Goal: Task Accomplishment & Management: Manage account settings

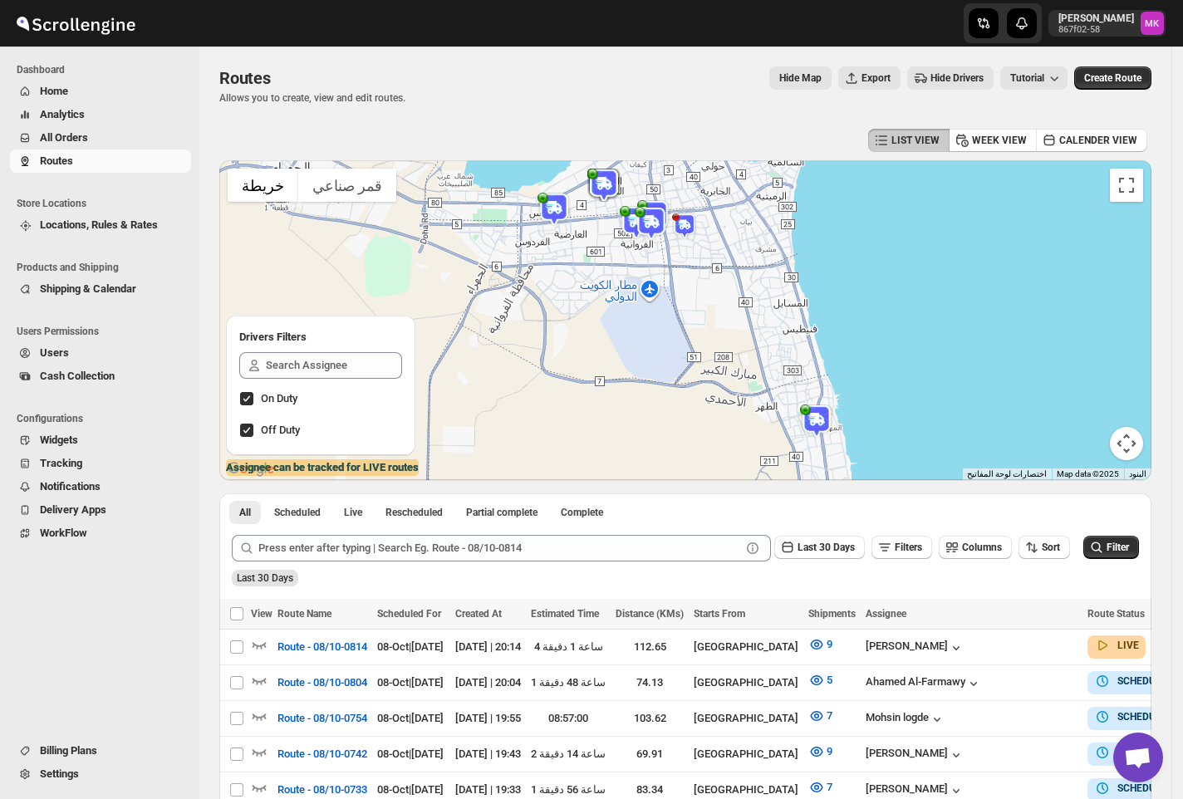
click at [189, 651] on div "Dashboard Home Analytics All Orders Routes Store Locations Locations, Rules & R…" at bounding box center [99, 423] width 199 height 753
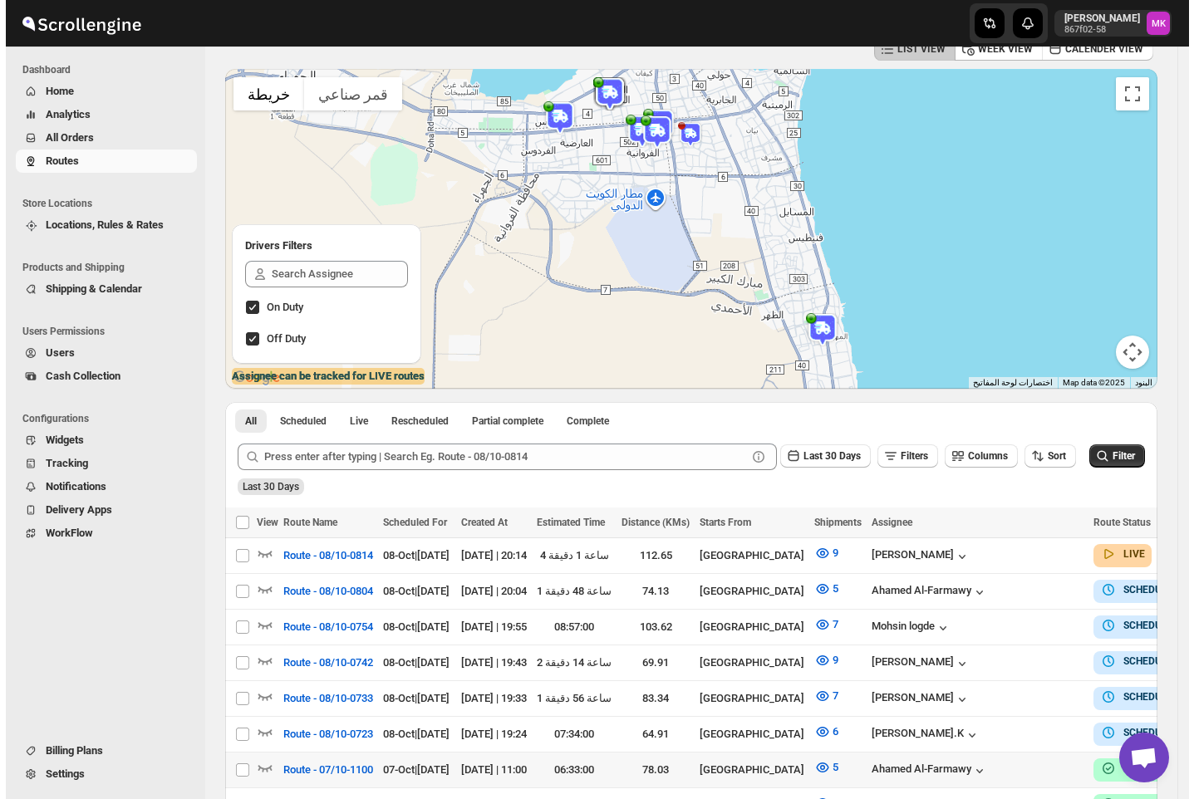
scroll to position [111, 0]
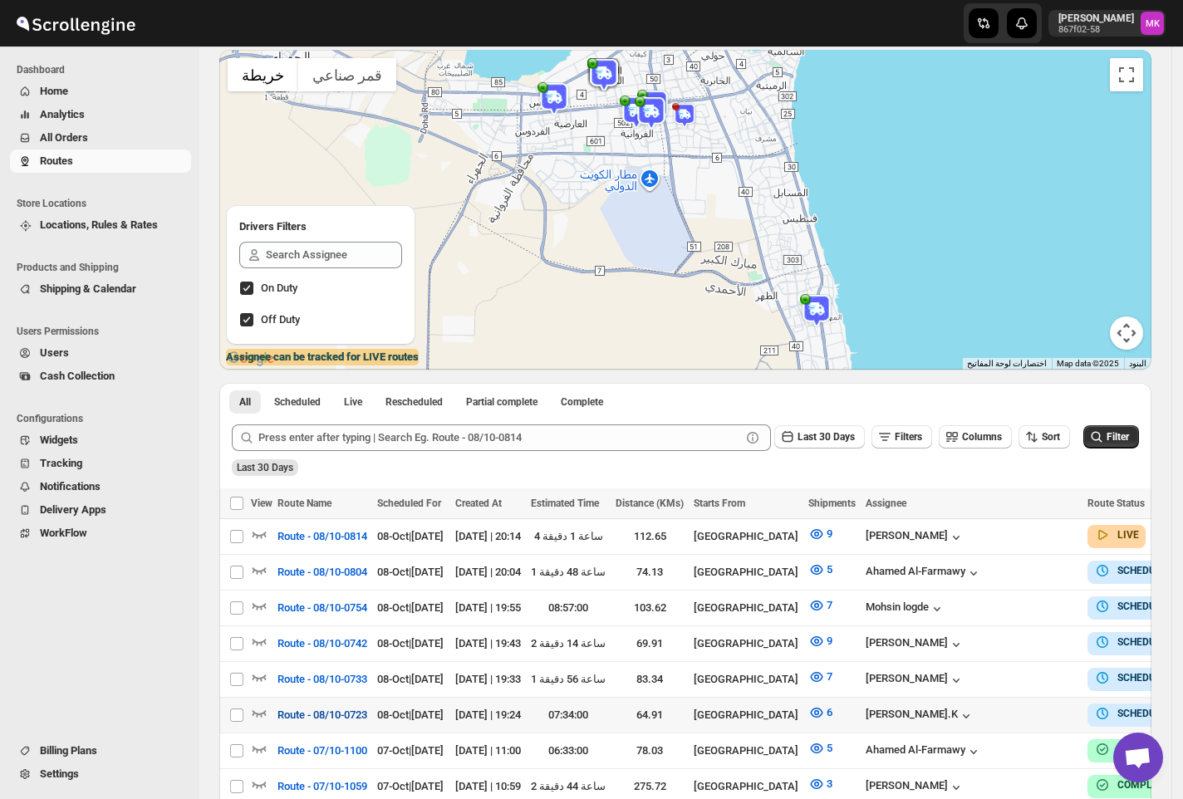
click at [321, 712] on span "Route - 08/10-0723" at bounding box center [323, 715] width 90 height 17
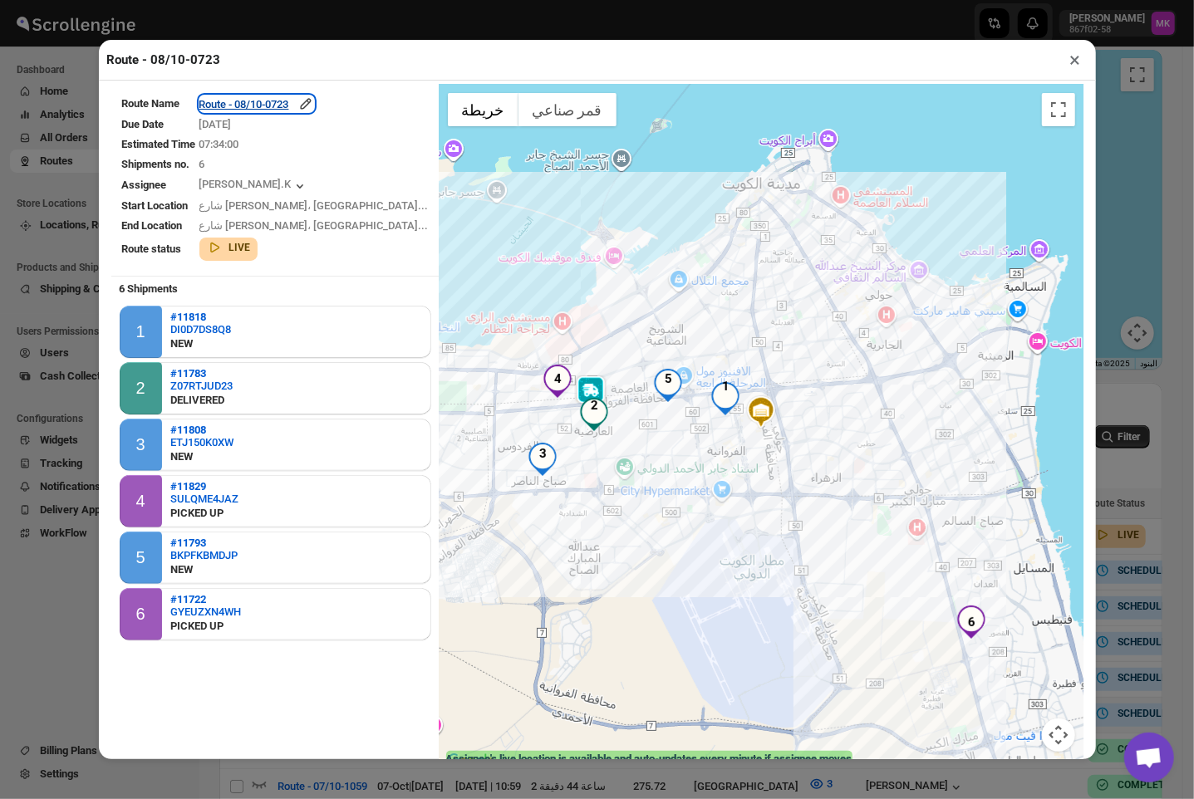
click at [243, 111] on div "Route - 08/10-0723" at bounding box center [256, 104] width 115 height 17
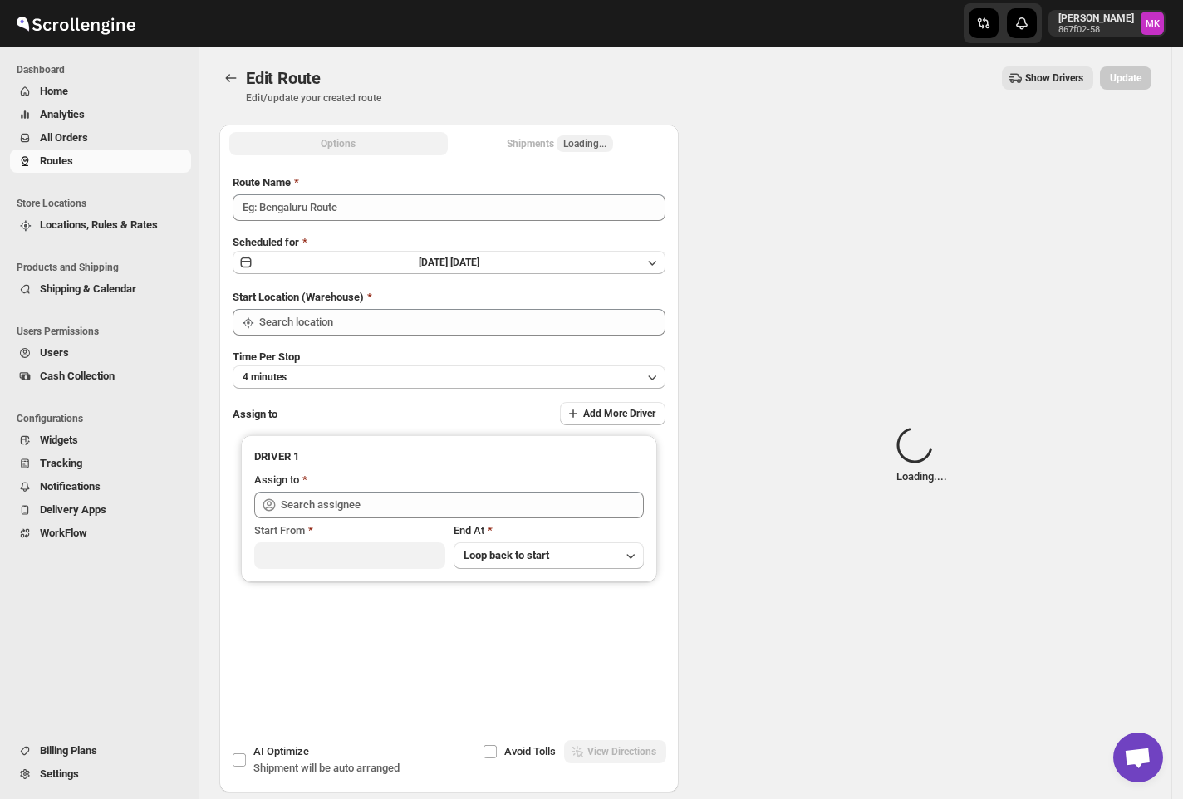
type input "Route - 08/10-0723"
type input "[GEOGRAPHIC_DATA]"
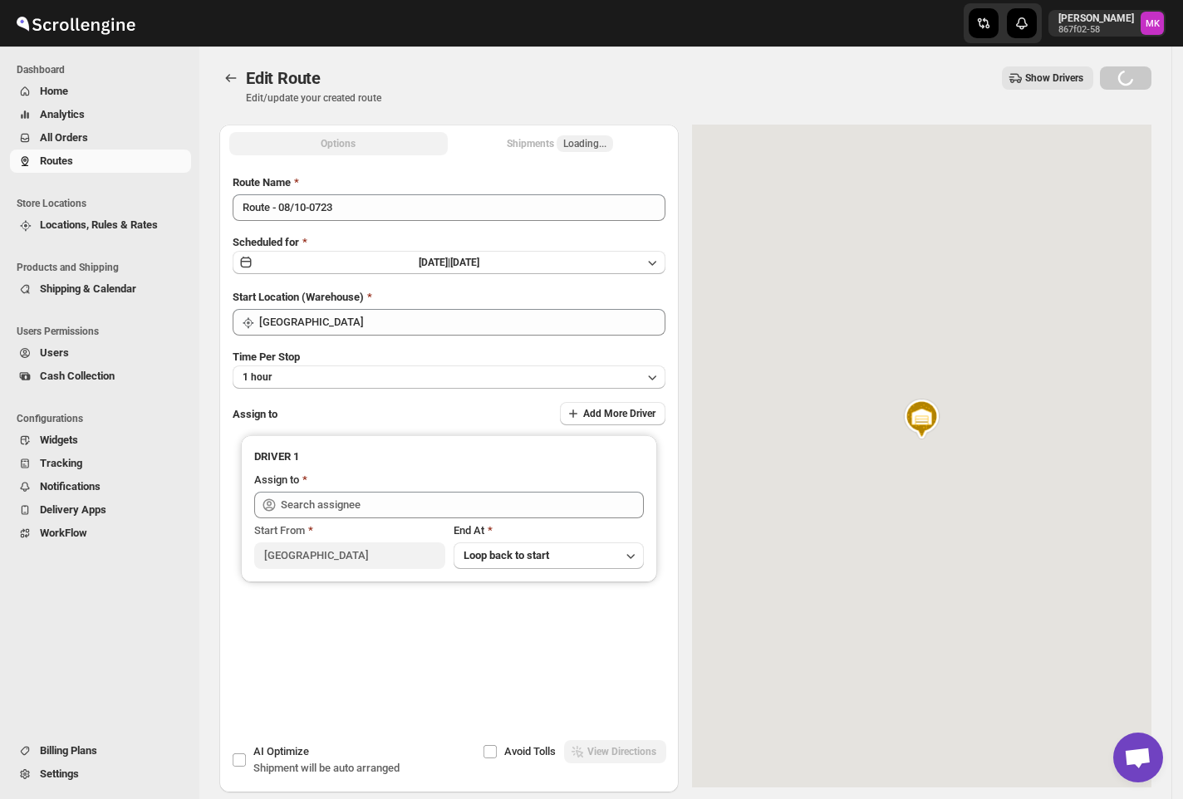
type input "[PERSON_NAME].K ([EMAIL_ADDRESS][DOMAIN_NAME])"
click at [557, 140] on div "Shipments Loading..." at bounding box center [560, 143] width 106 height 17
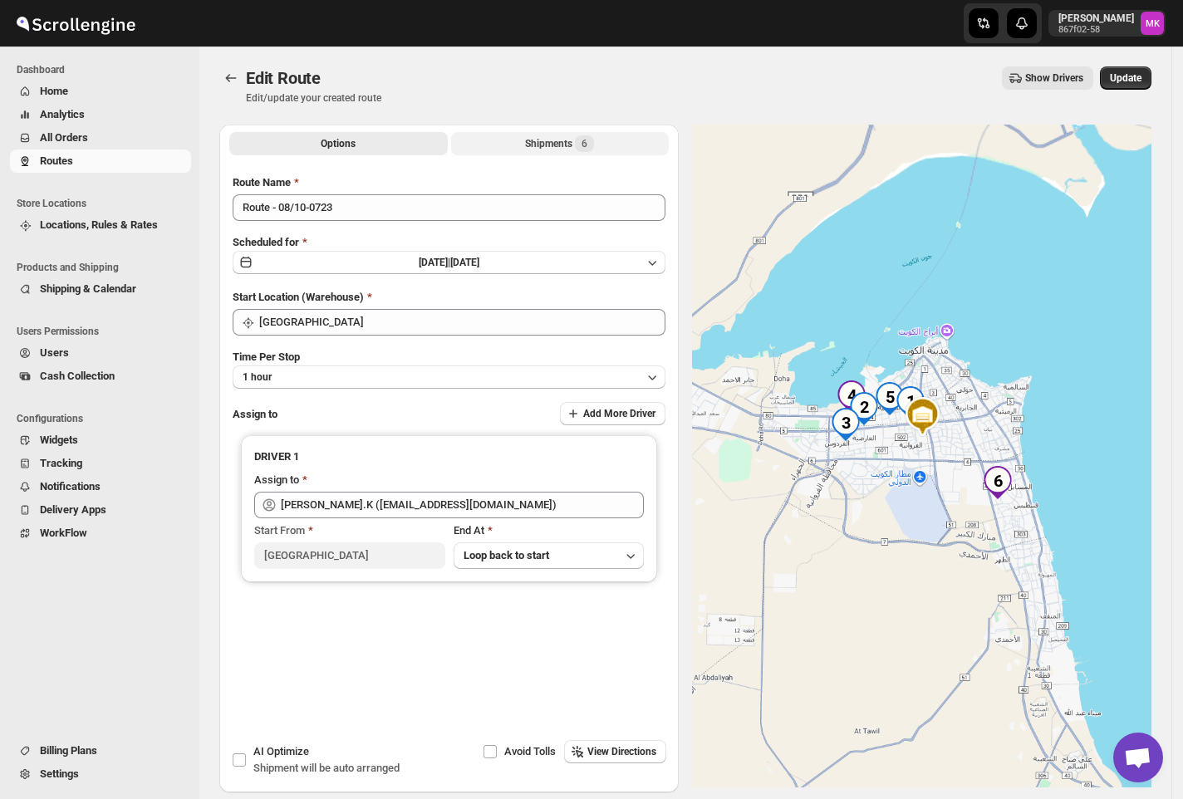
click at [557, 140] on div "Shipments 6" at bounding box center [559, 143] width 69 height 17
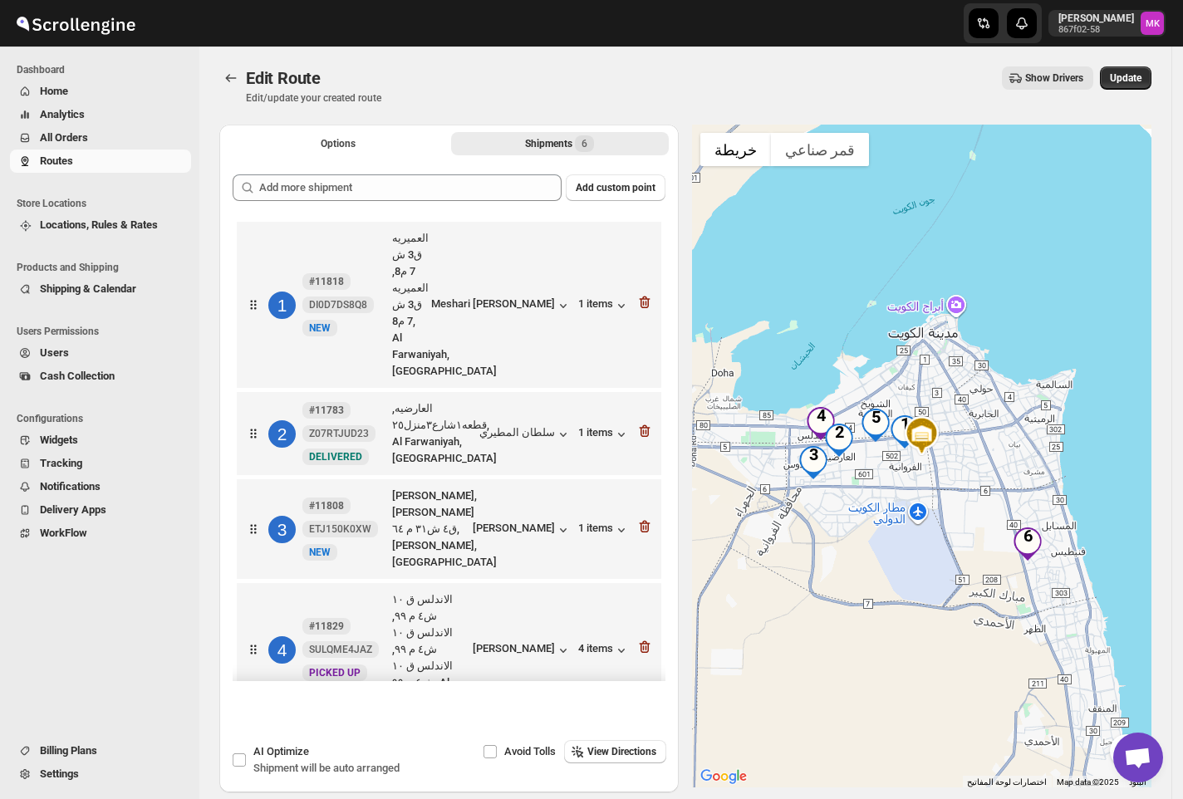
click at [639, 759] on icon "button" at bounding box center [644, 767] width 17 height 17
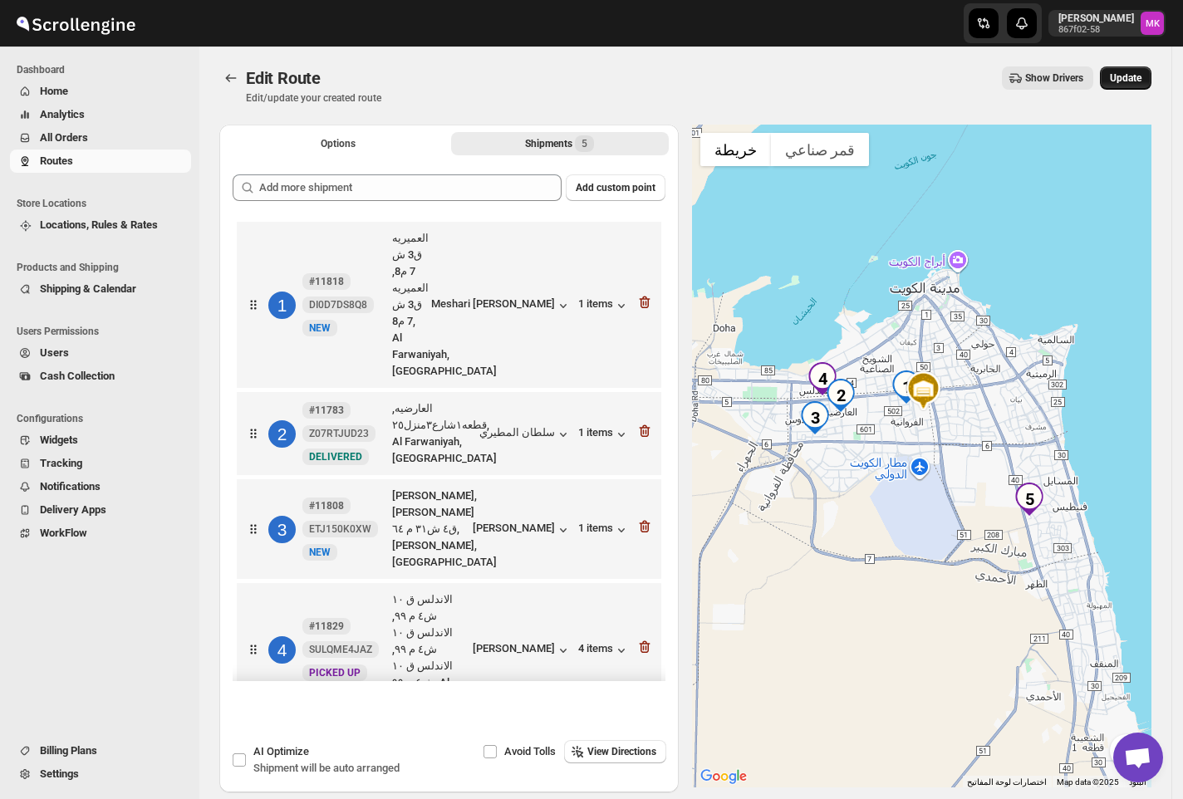
click at [1145, 87] on button "Update" at bounding box center [1126, 77] width 52 height 23
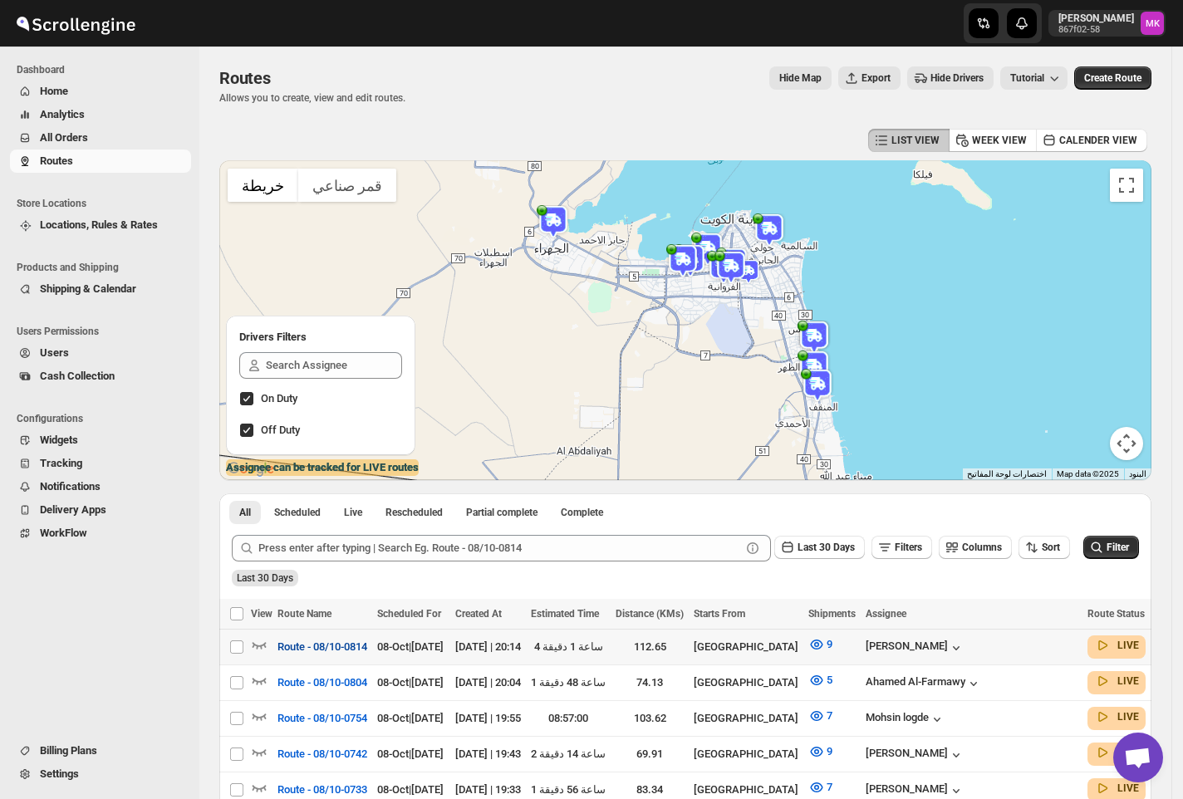
click at [366, 650] on span "Route - 08/10-0814" at bounding box center [323, 647] width 90 height 17
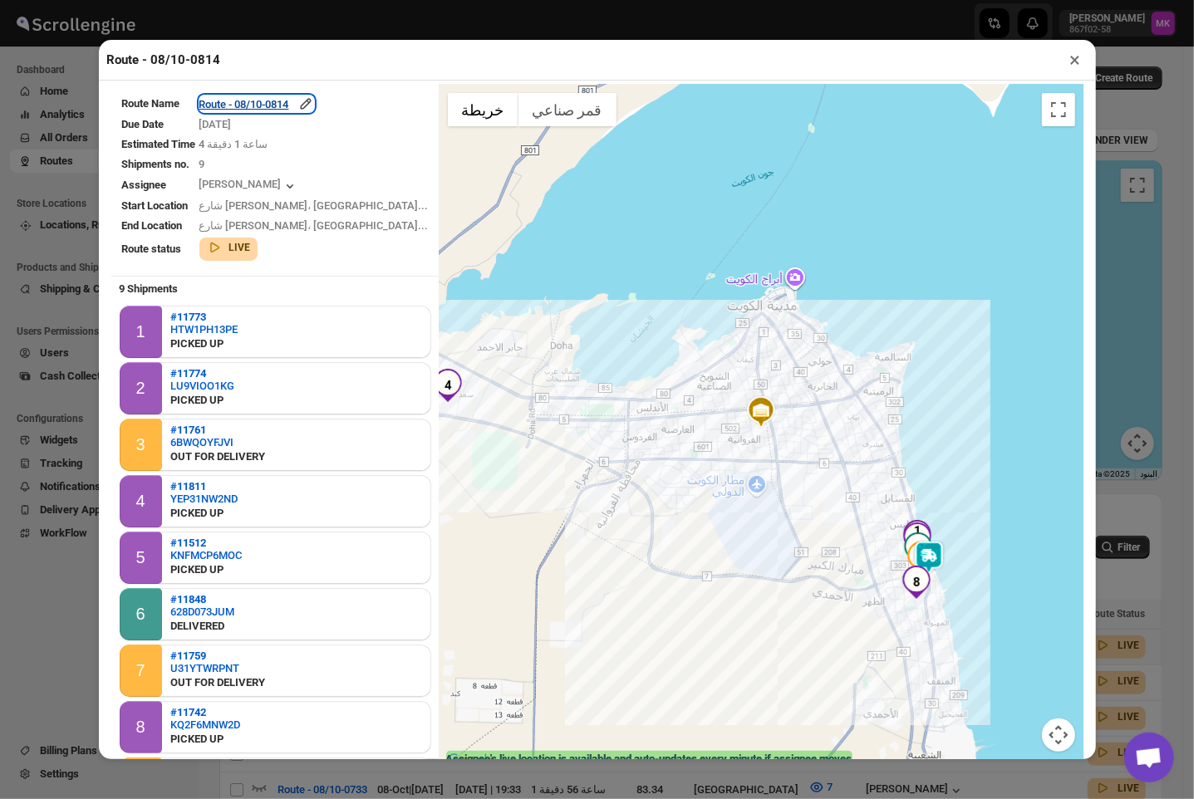
click at [268, 108] on div "Route - 08/10-0814" at bounding box center [256, 104] width 115 height 17
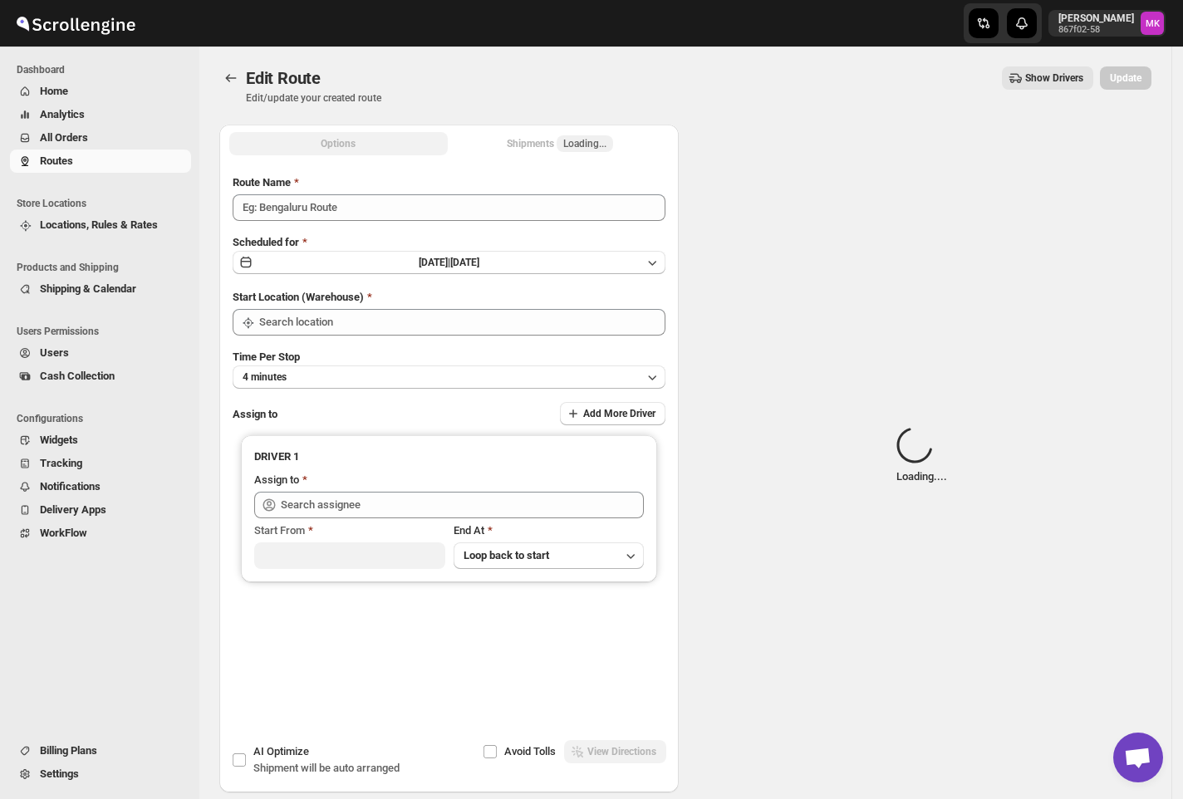
type input "Route - 08/10-0814"
type input "[GEOGRAPHIC_DATA]"
type input "[PERSON_NAME] ([EMAIL_ADDRESS][DOMAIN_NAME])"
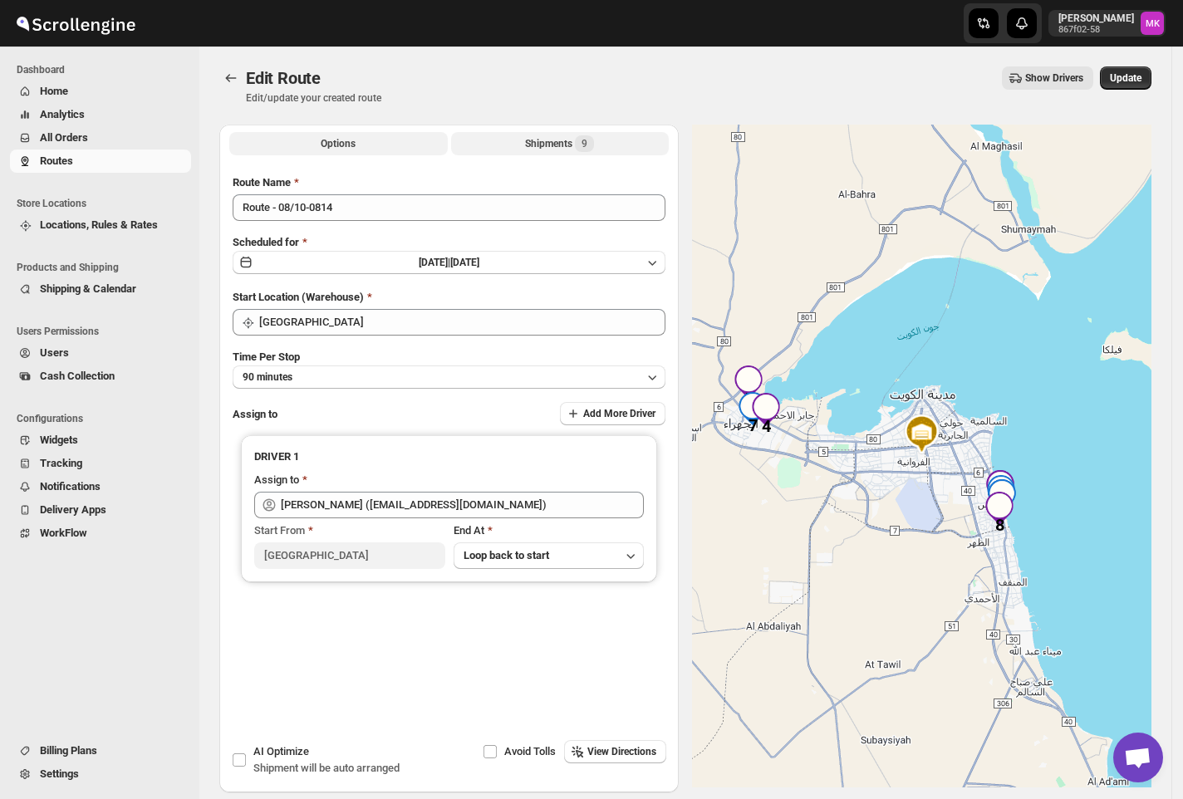
click at [566, 140] on div "Shipments 9" at bounding box center [559, 143] width 69 height 17
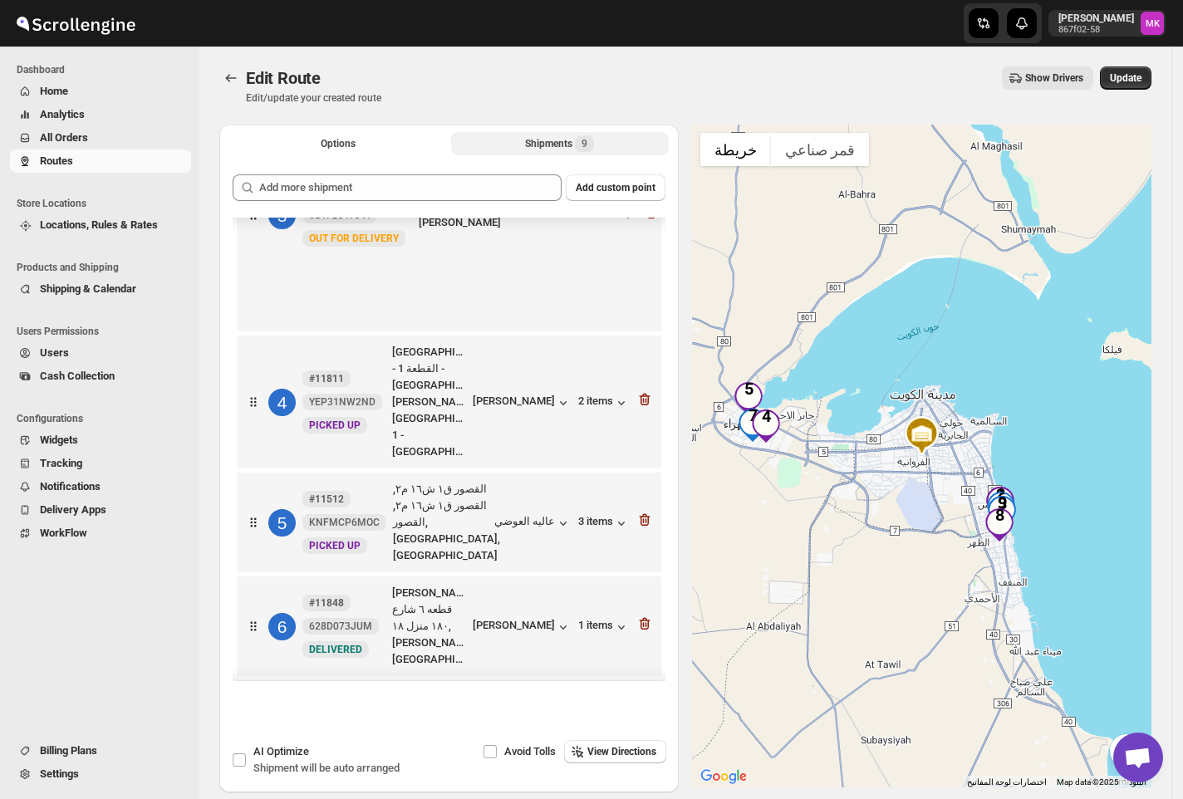
scroll to position [184, 0]
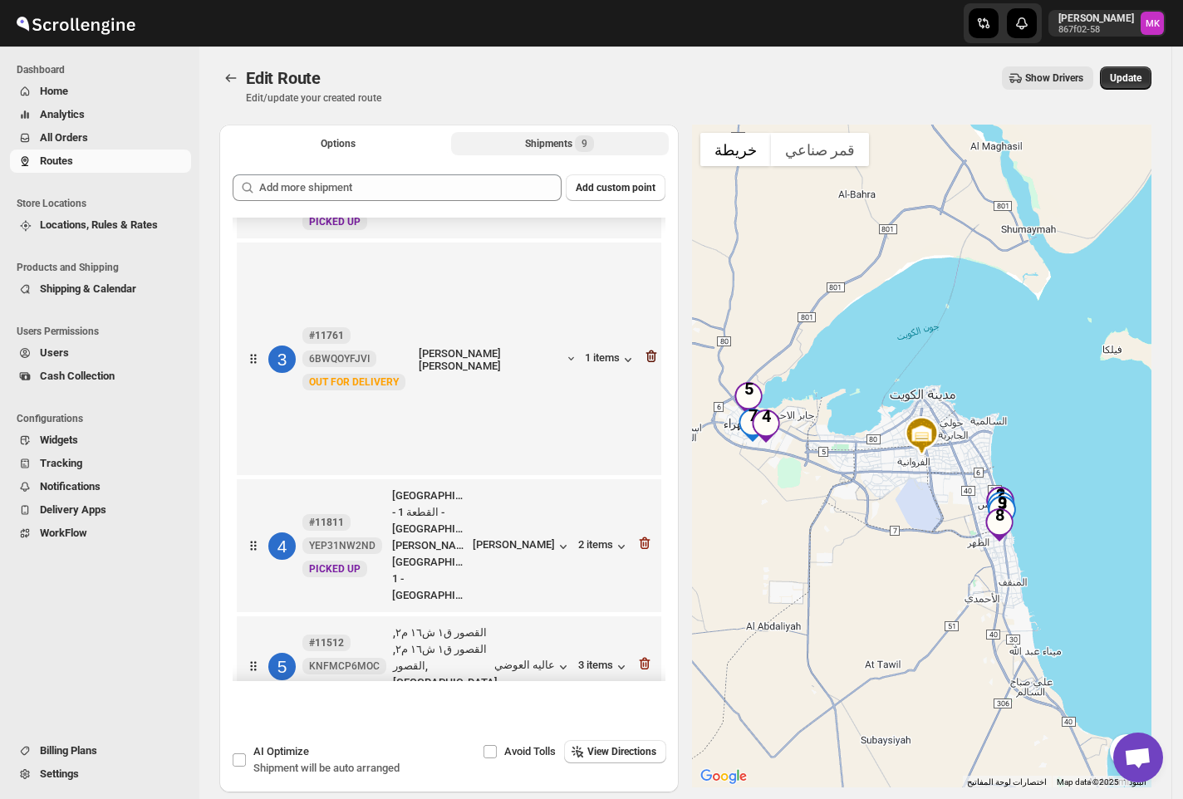
click at [646, 351] on icon "button" at bounding box center [651, 357] width 11 height 12
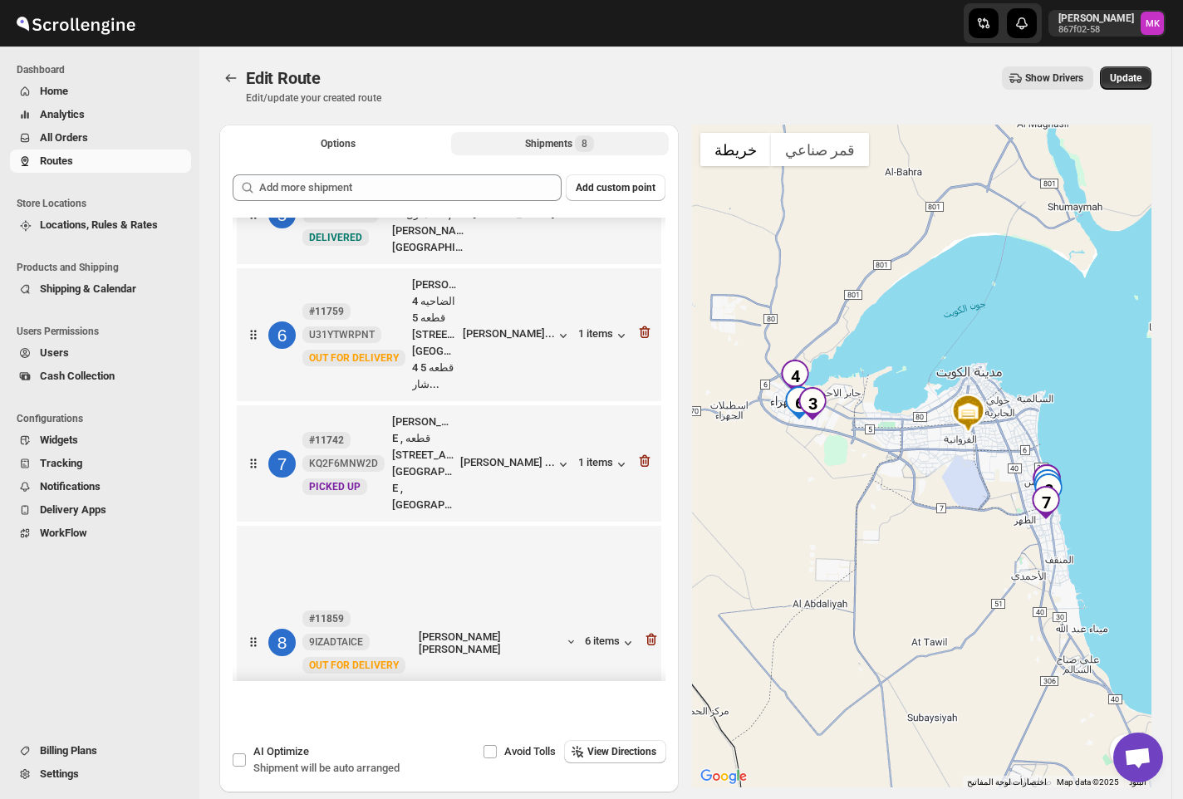
scroll to position [506, 0]
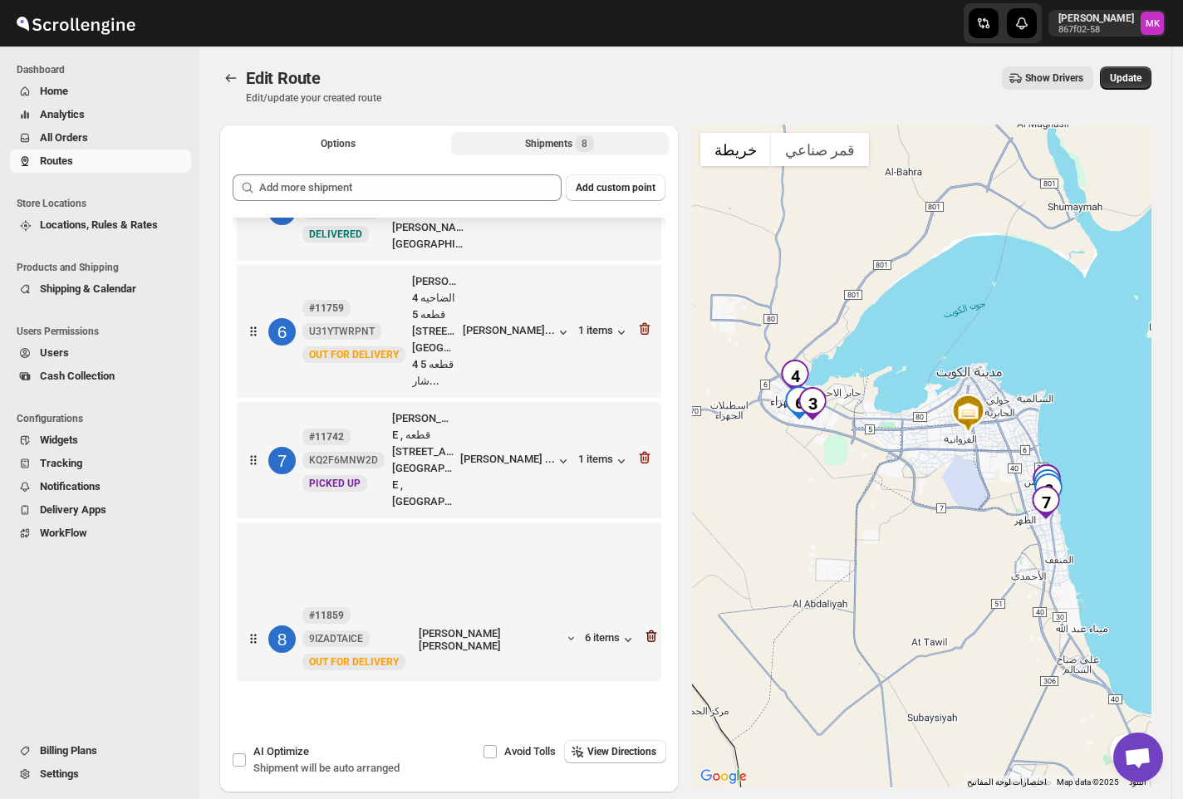
click at [646, 631] on icon "button" at bounding box center [651, 637] width 11 height 12
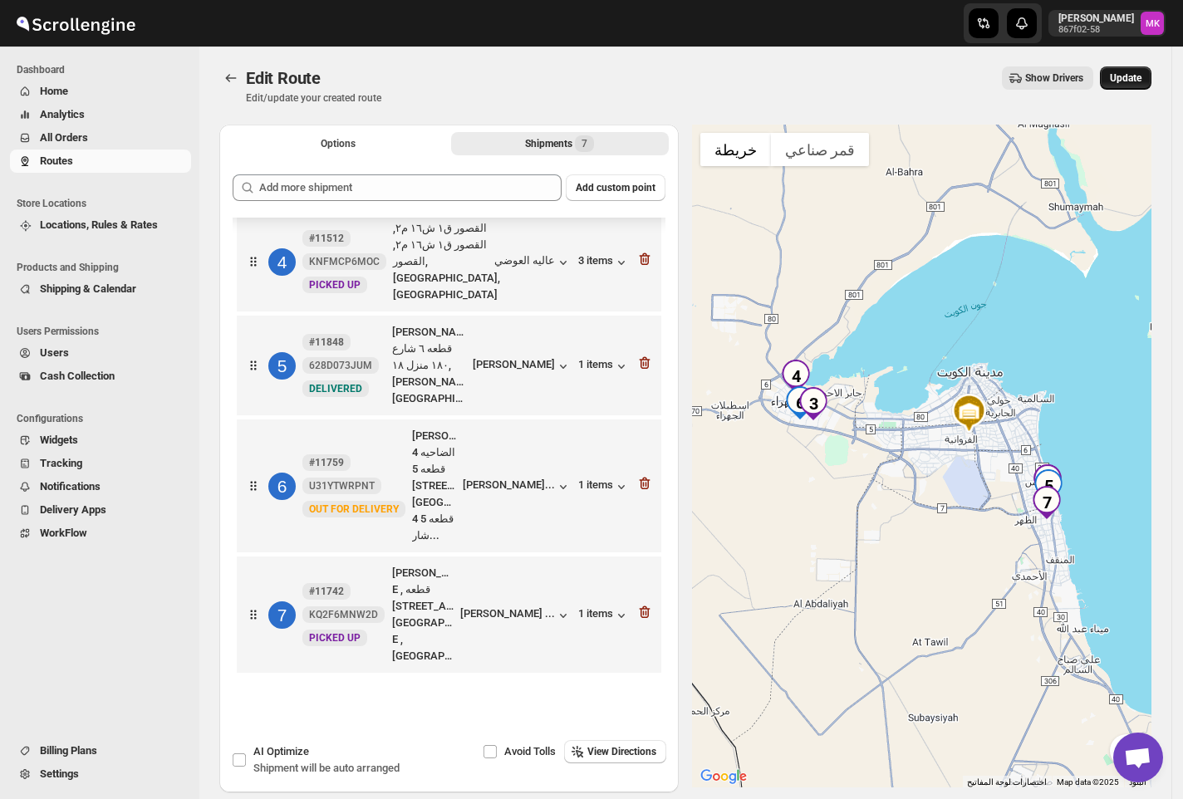
click at [1135, 81] on span "Update" at bounding box center [1126, 77] width 32 height 13
